Goal: Transaction & Acquisition: Book appointment/travel/reservation

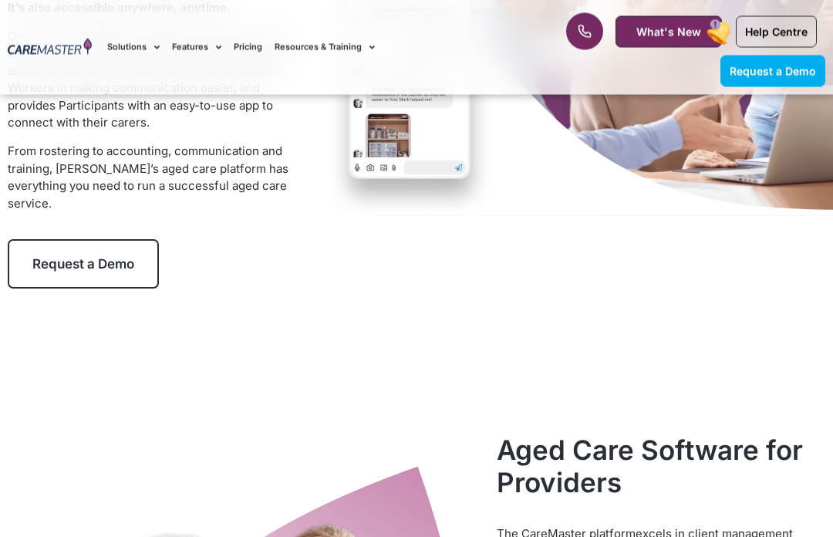
scroll to position [288, 0]
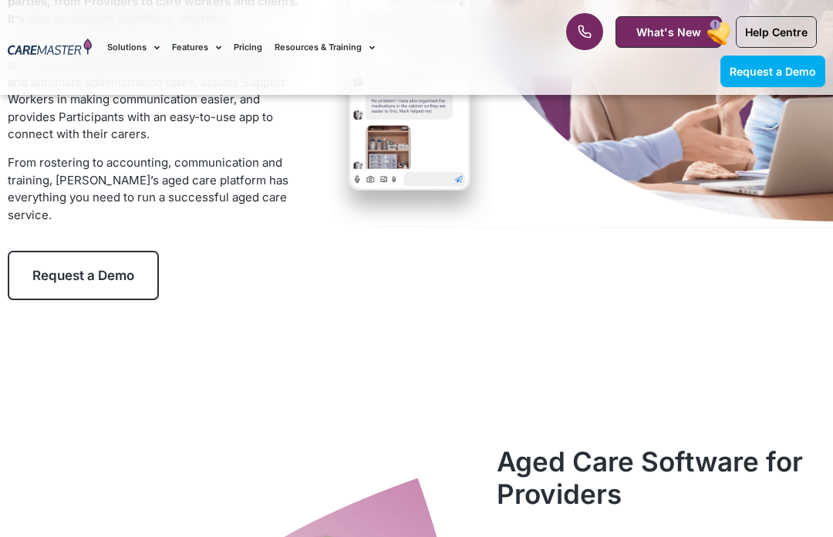
click at [137, 269] on link "Request a Demo" at bounding box center [83, 275] width 151 height 49
click at [137, 268] on link "Request a Demo" at bounding box center [83, 275] width 151 height 49
click at [134, 291] on link "Request a Demo" at bounding box center [83, 275] width 151 height 49
click at [130, 292] on link "Request a Demo" at bounding box center [83, 275] width 151 height 49
click at [128, 295] on link "Request a Demo" at bounding box center [83, 275] width 151 height 49
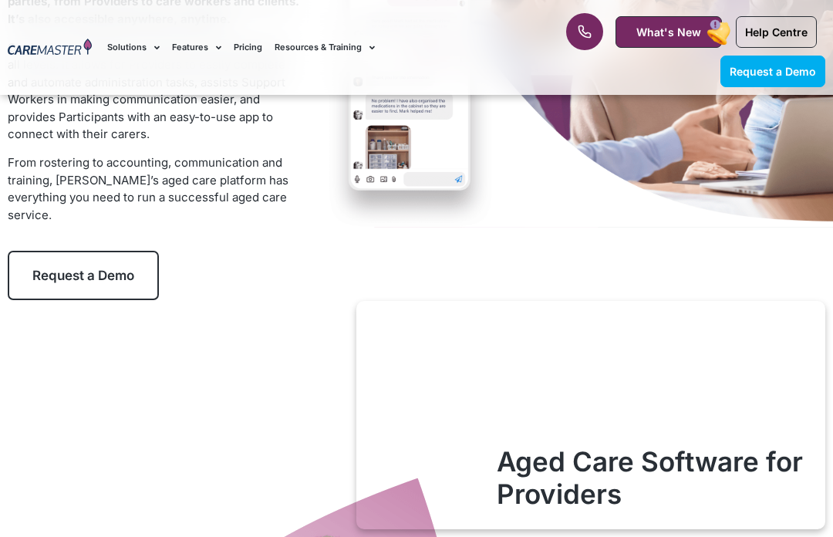
click at [133, 291] on link "Request a Demo" at bounding box center [83, 275] width 151 height 49
click at [105, 281] on link "Request a Demo" at bounding box center [83, 275] width 151 height 49
